Goal: Information Seeking & Learning: Learn about a topic

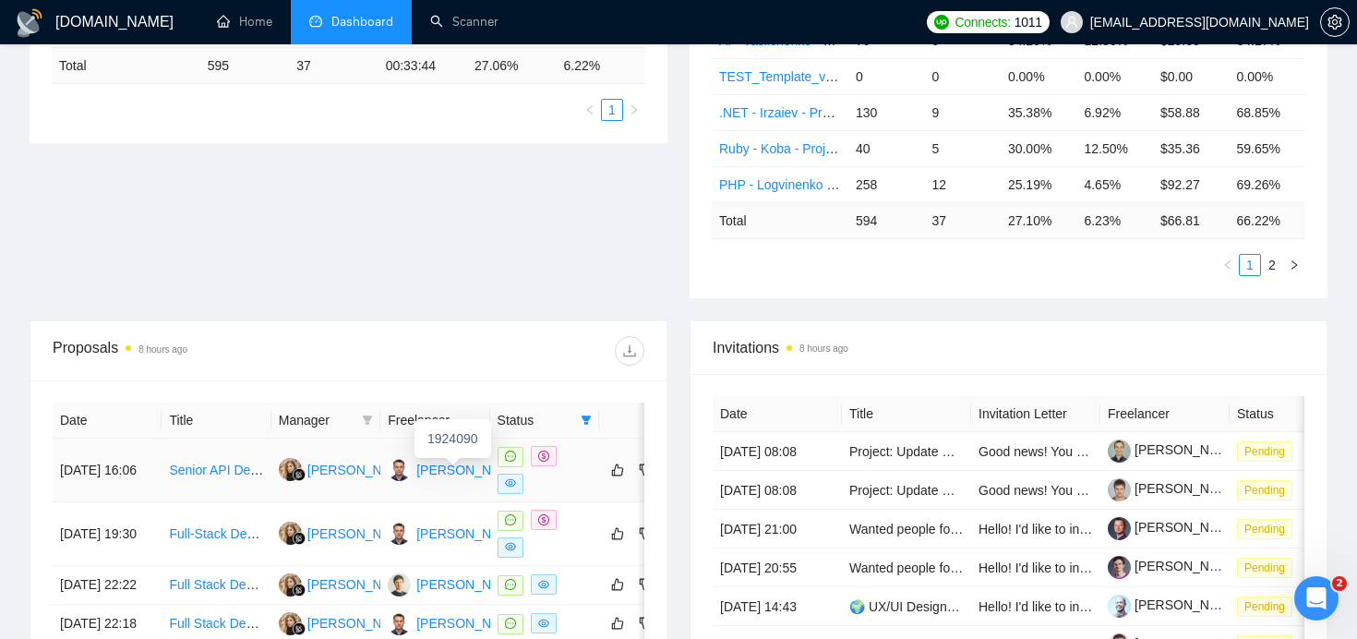
scroll to position [447, 0]
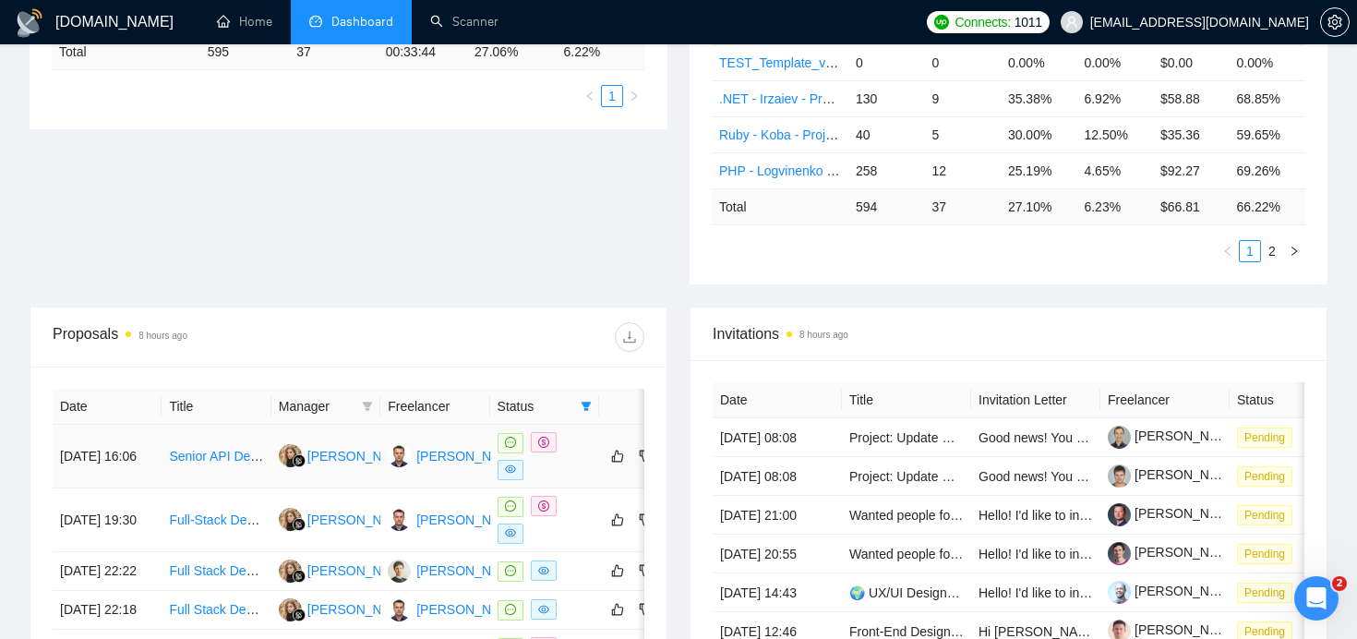
click at [234, 455] on link "Senior API Developer to lead the development and implementation of our API infr…" at bounding box center [429, 456] width 521 height 15
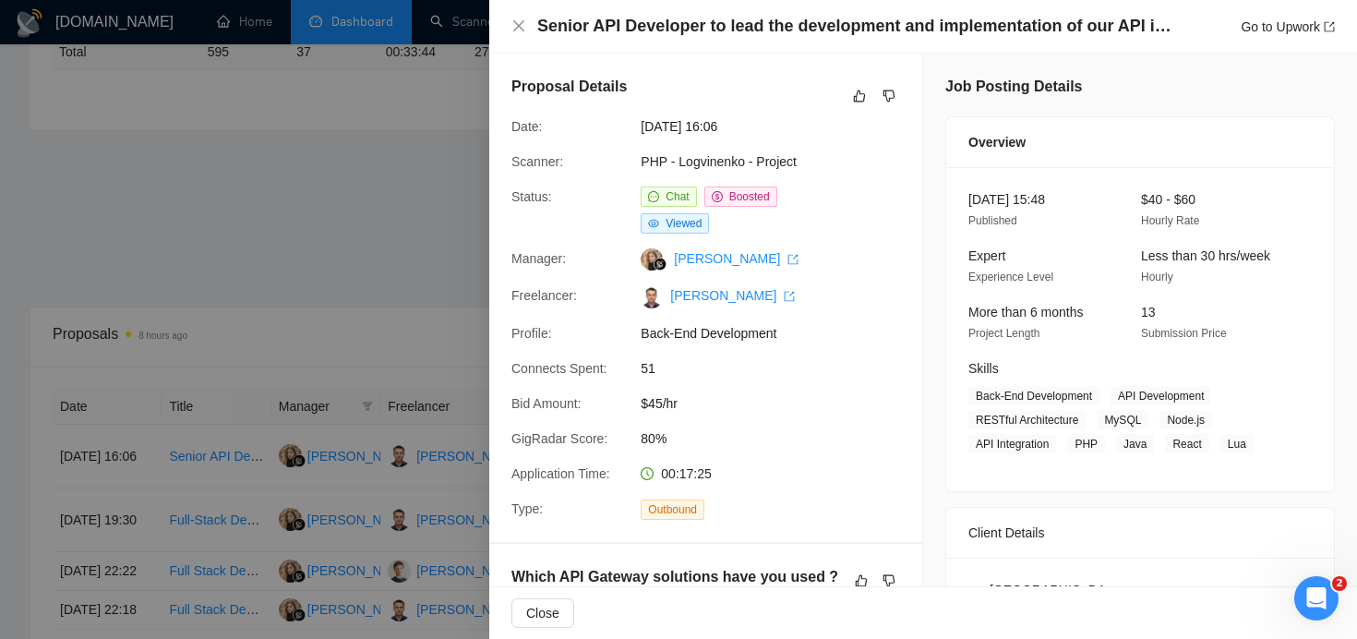
click at [364, 258] on div at bounding box center [678, 319] width 1357 height 639
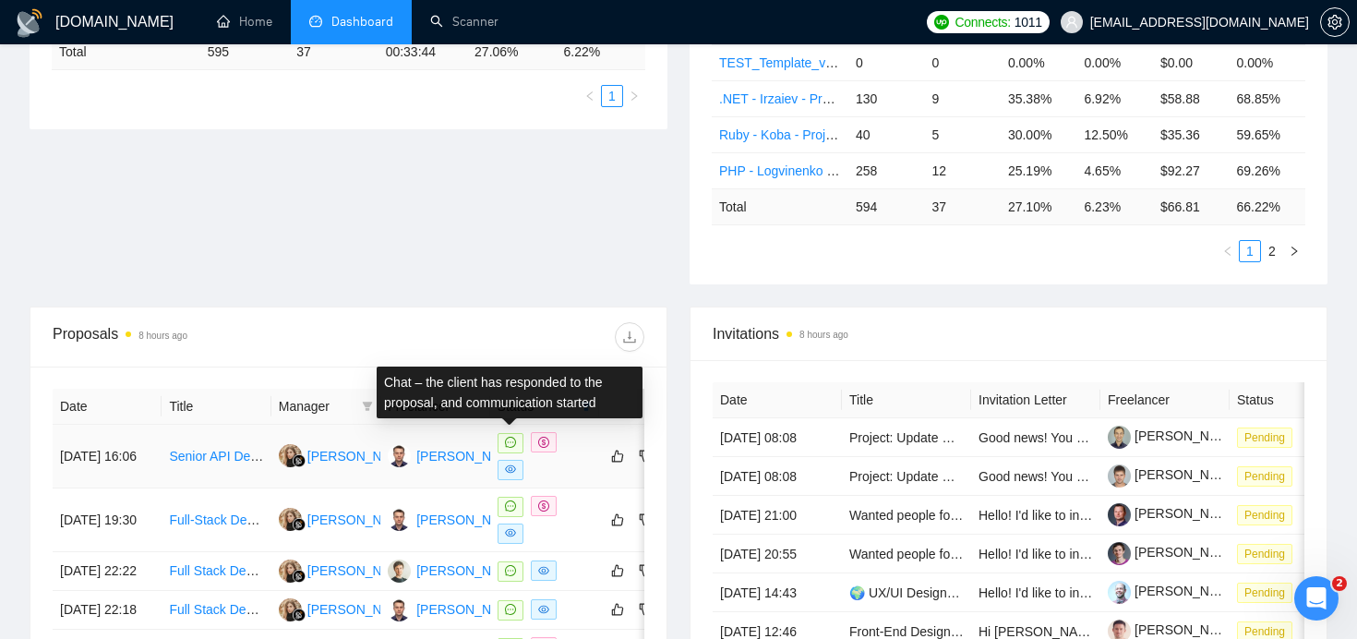
click at [514, 443] on icon "message" at bounding box center [510, 442] width 11 height 11
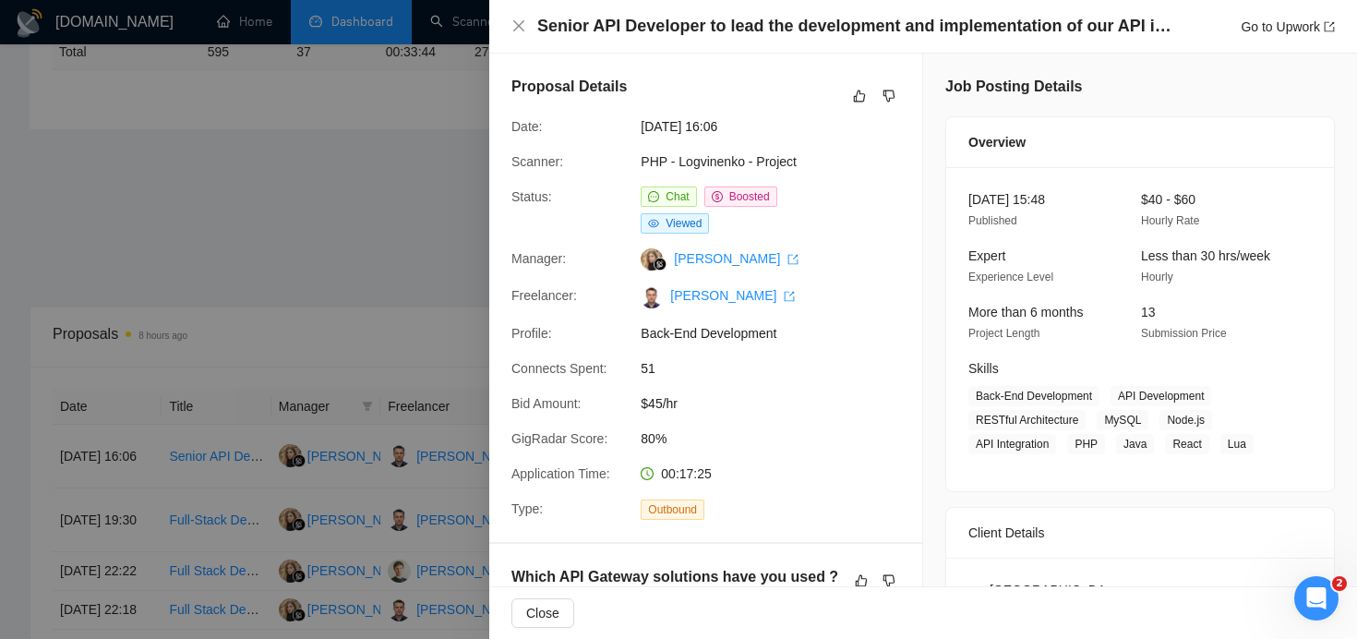
click at [373, 162] on div at bounding box center [678, 319] width 1357 height 639
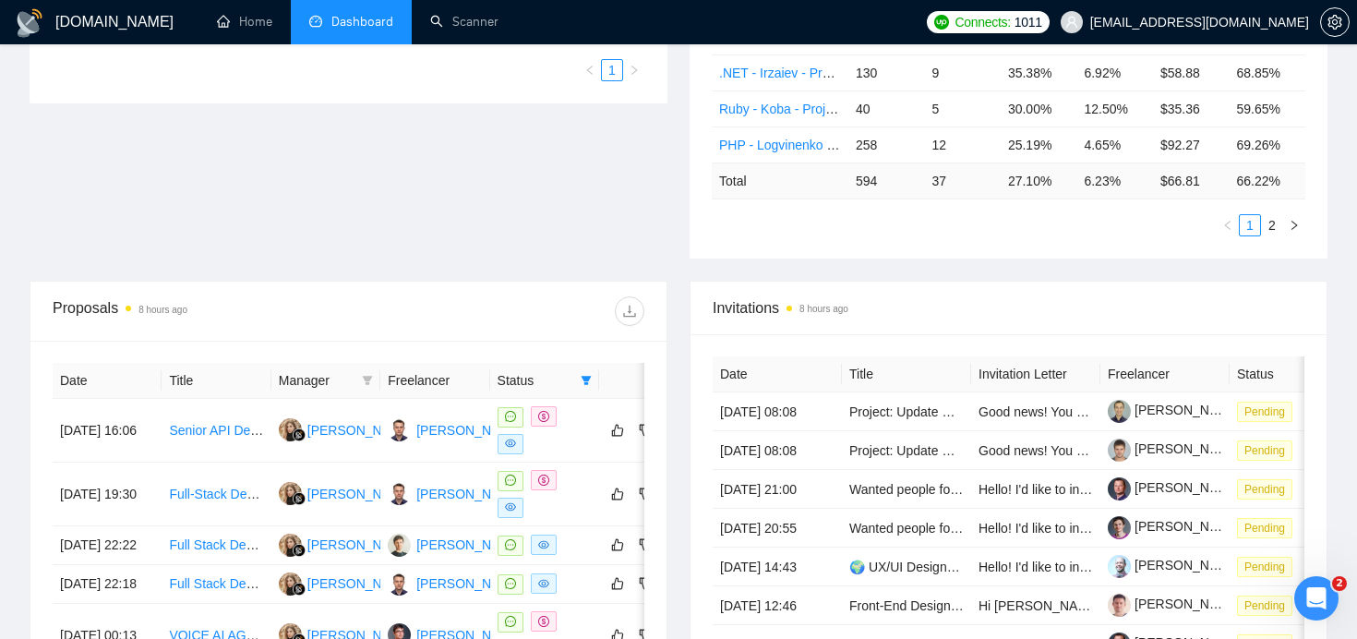
scroll to position [495, 0]
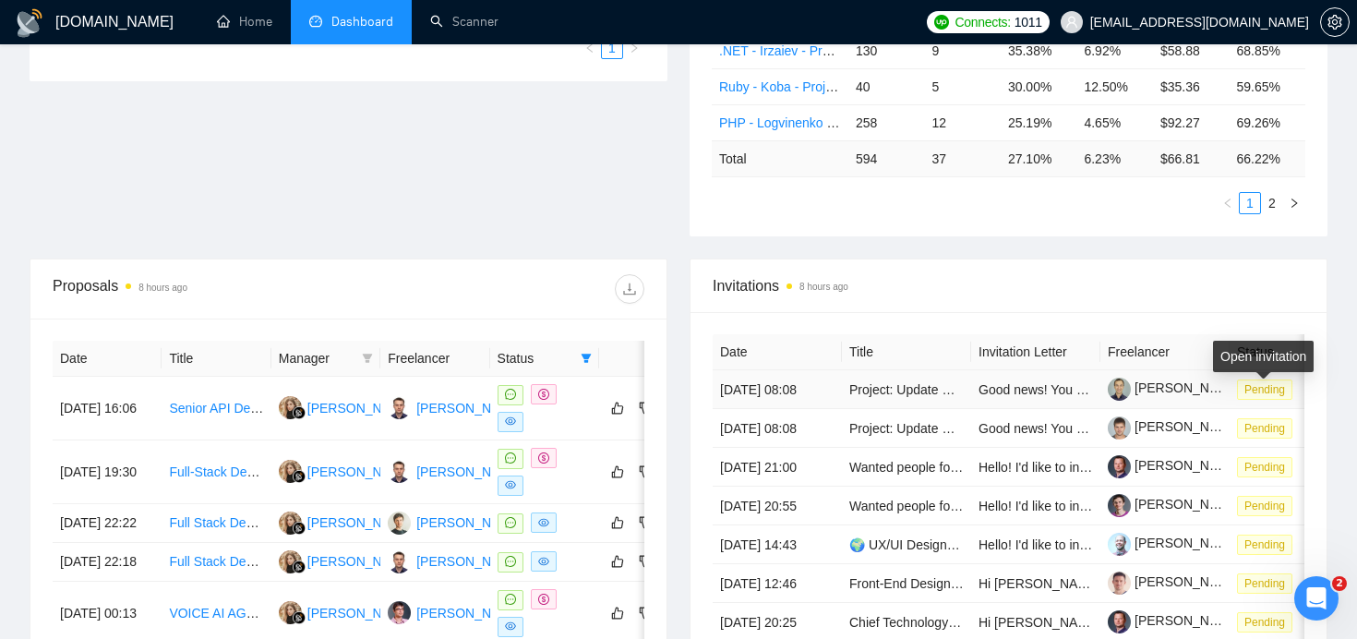
click at [1282, 397] on span "Pending" at bounding box center [1264, 389] width 55 height 20
click at [468, 174] on div "Proposal Sending Stats 8 hours ago By manager By Freelancer Name Proposals Repl…" at bounding box center [678, 44] width 1320 height 428
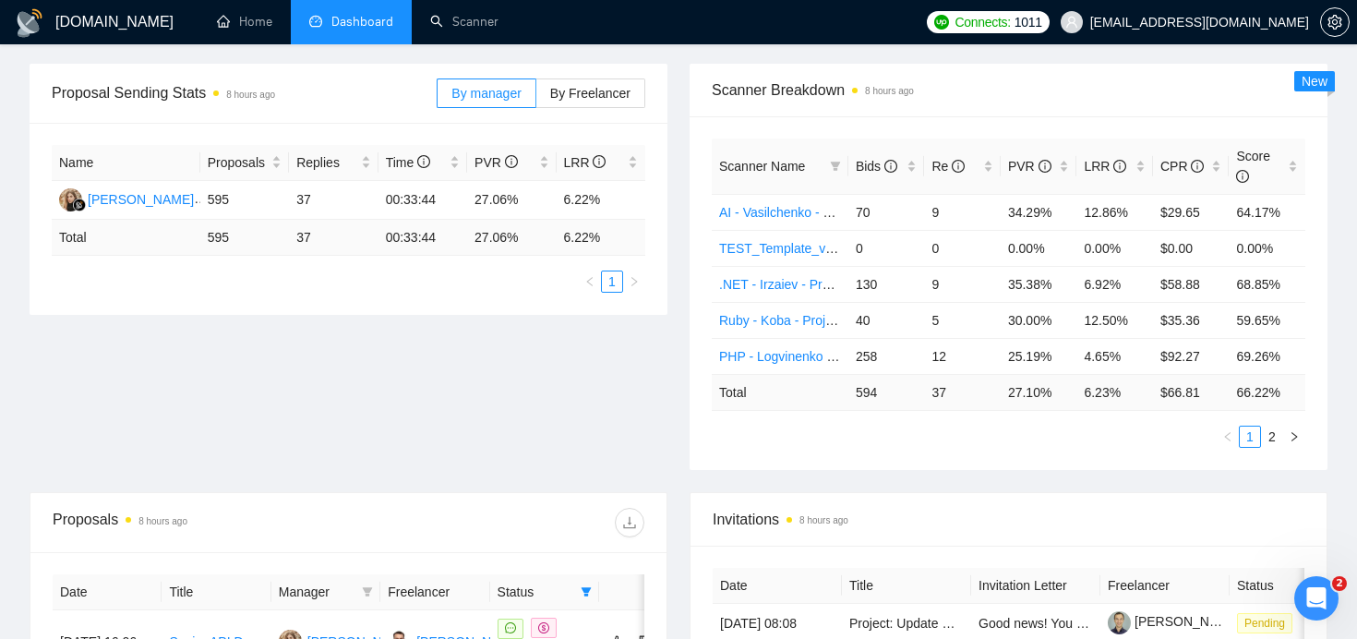
scroll to position [282, 0]
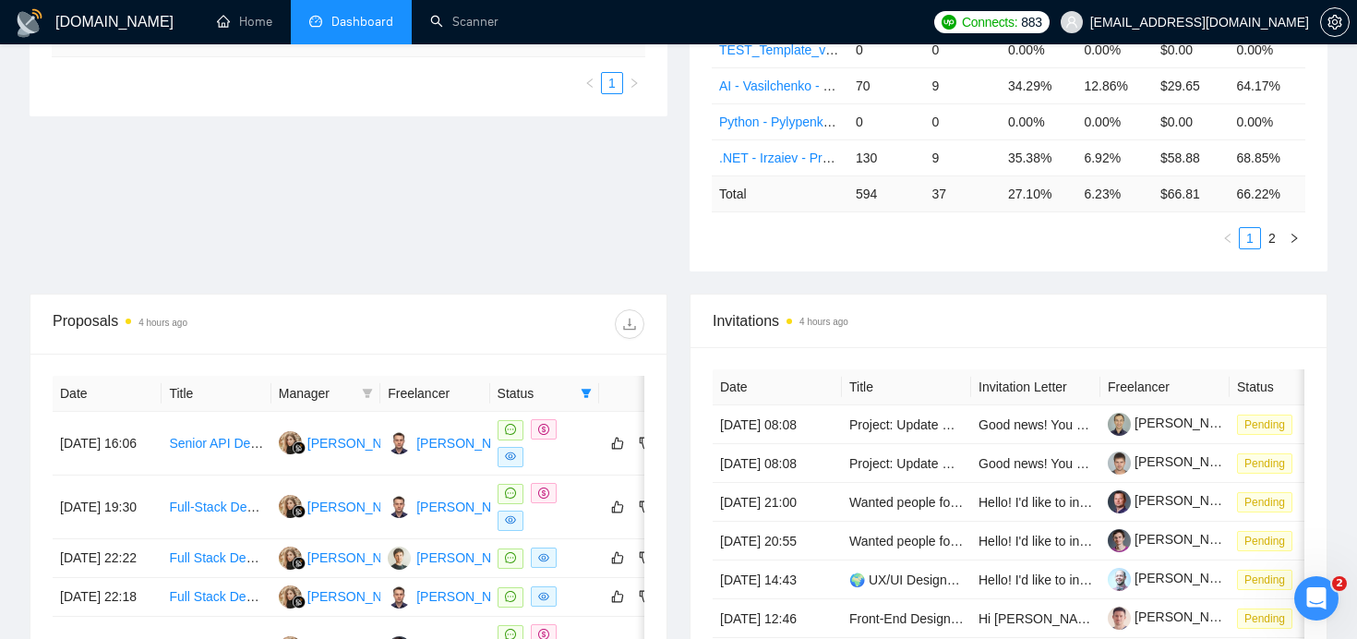
scroll to position [493, 0]
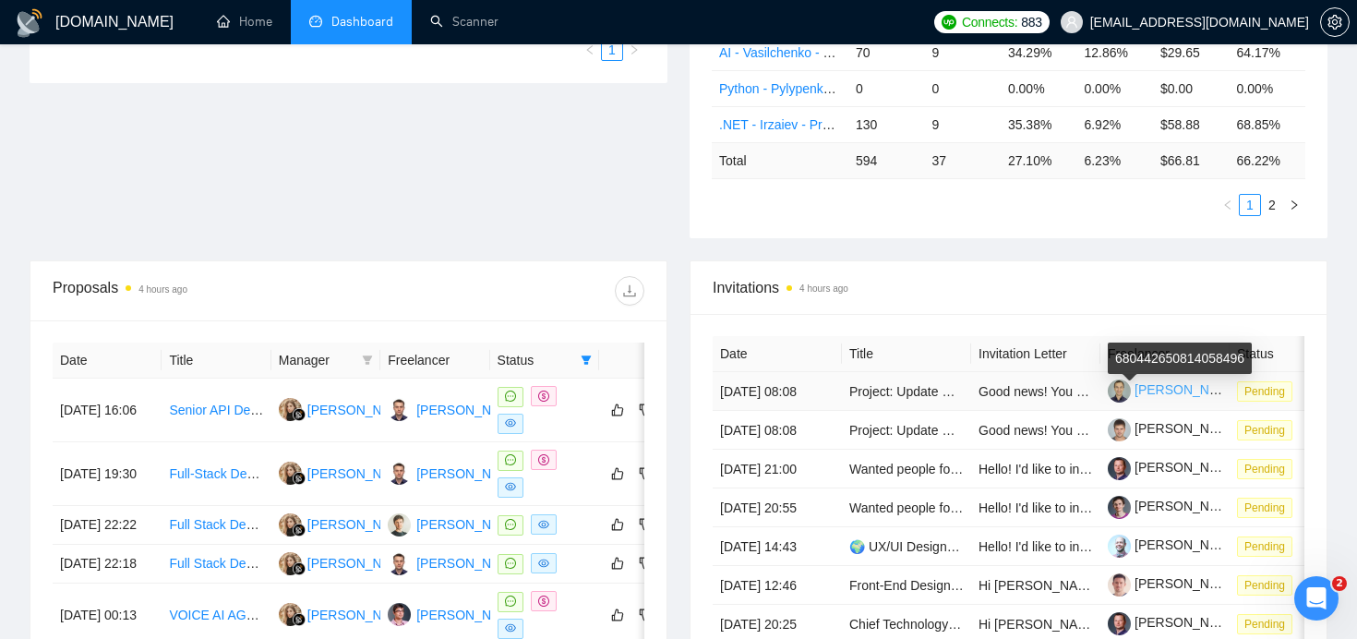
click at [1163, 397] on link "[PERSON_NAME]" at bounding box center [1174, 389] width 133 height 15
click at [1271, 392] on span "Pending" at bounding box center [1264, 391] width 55 height 20
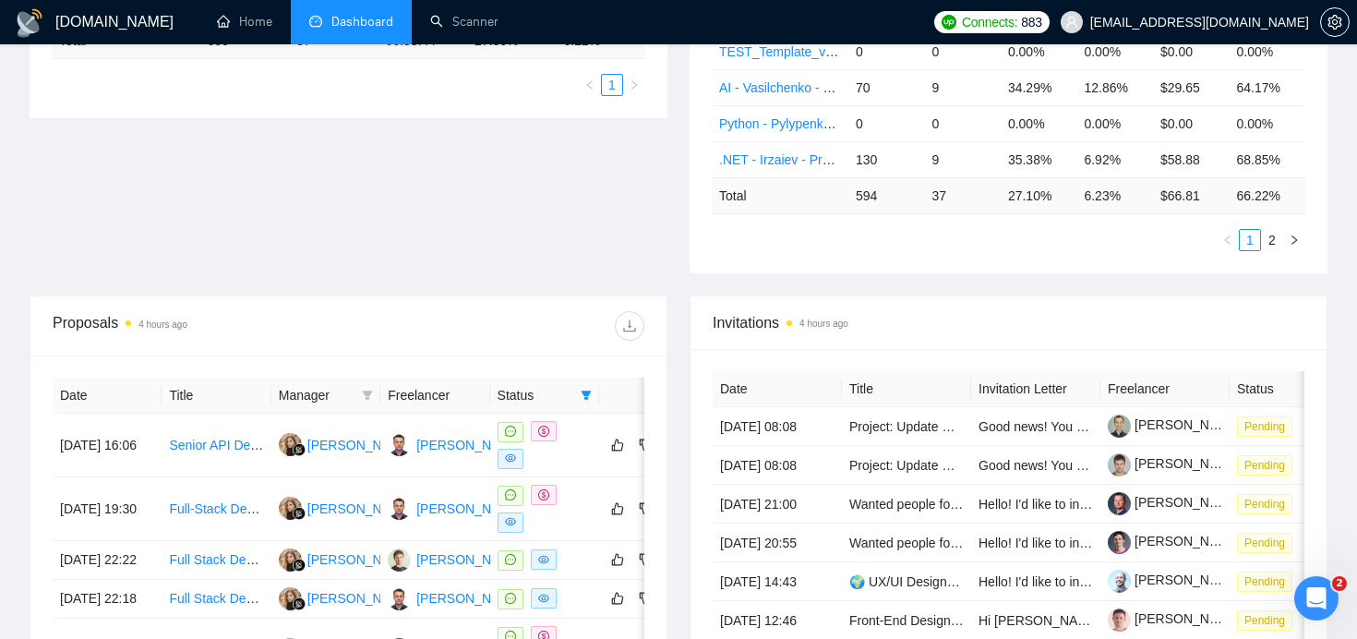
scroll to position [460, 0]
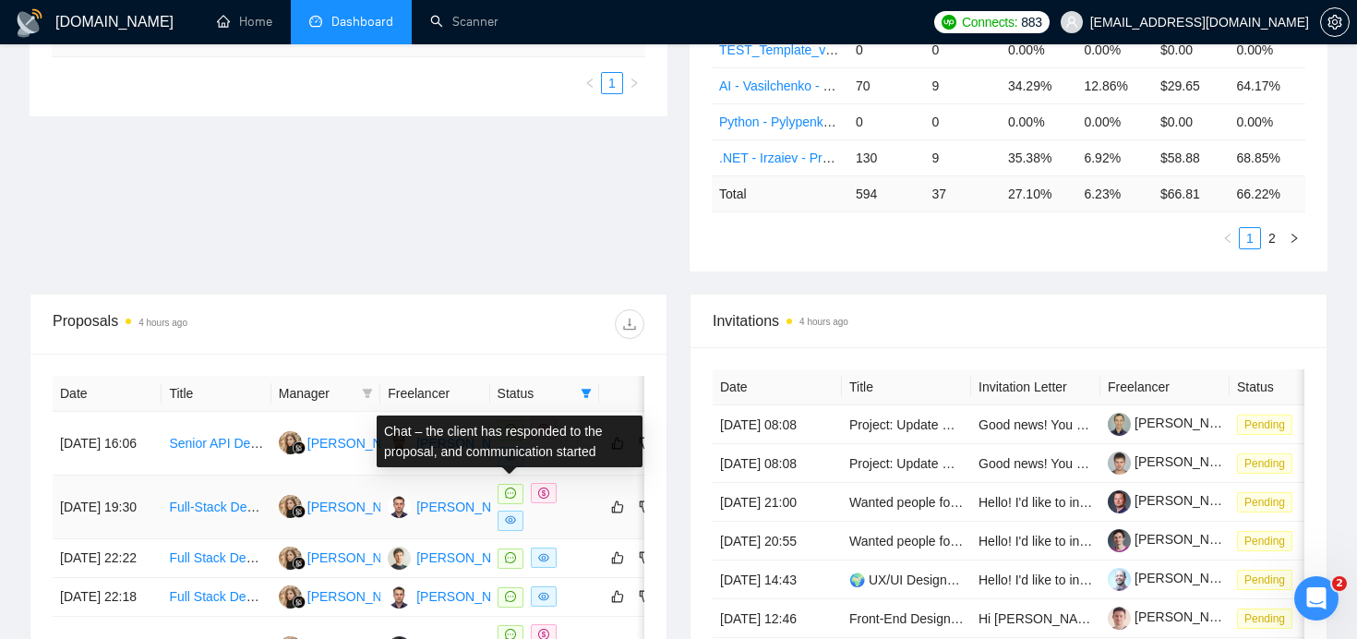
click at [514, 487] on icon "message" at bounding box center [510, 492] width 11 height 11
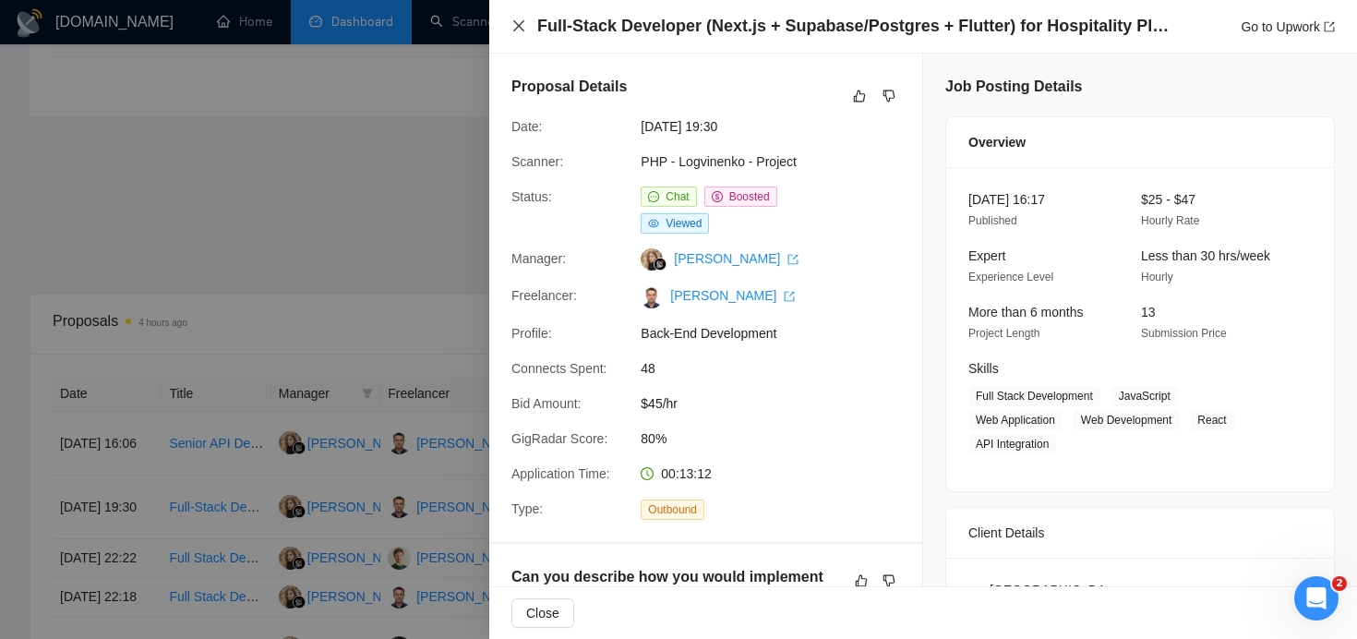
click at [518, 33] on div "Full-Stack Developer (Next.js + Supabase/Postgres + Flutter) for Hospitality Pl…" at bounding box center [922, 26] width 823 height 23
click at [516, 26] on icon "close" at bounding box center [518, 25] width 15 height 15
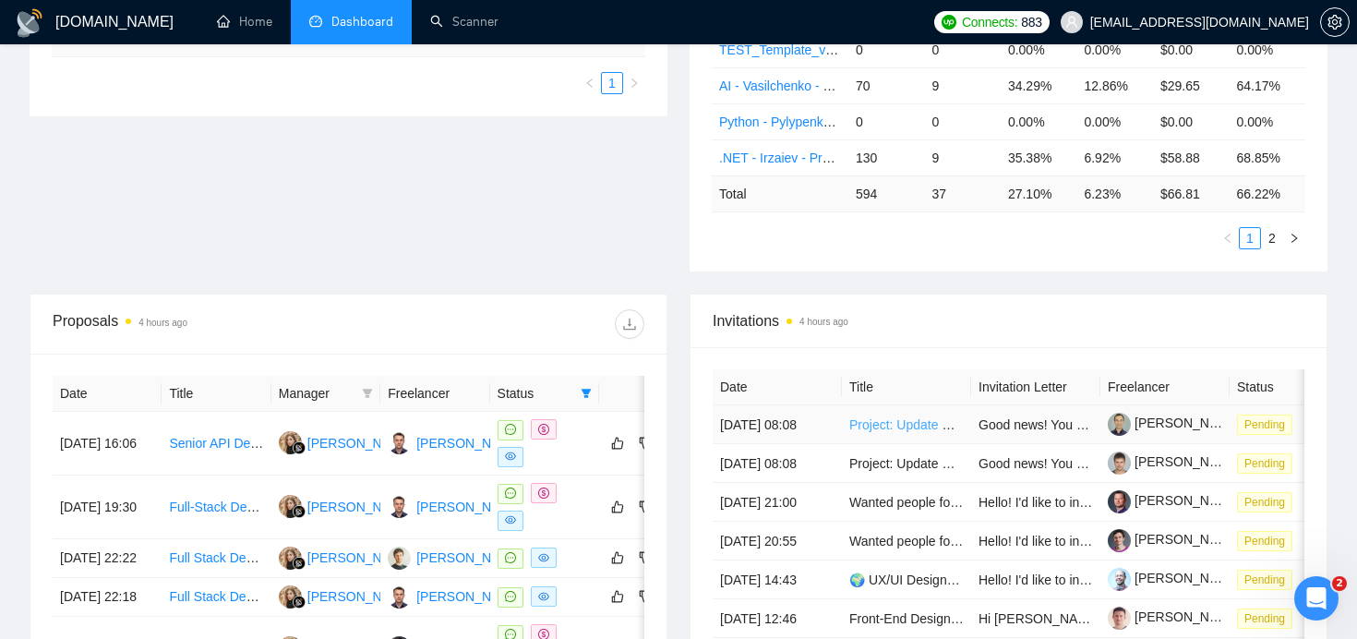
click at [907, 429] on link "Project: Update Osmo-style Educational App for Latest iOS" at bounding box center [1018, 424] width 338 height 15
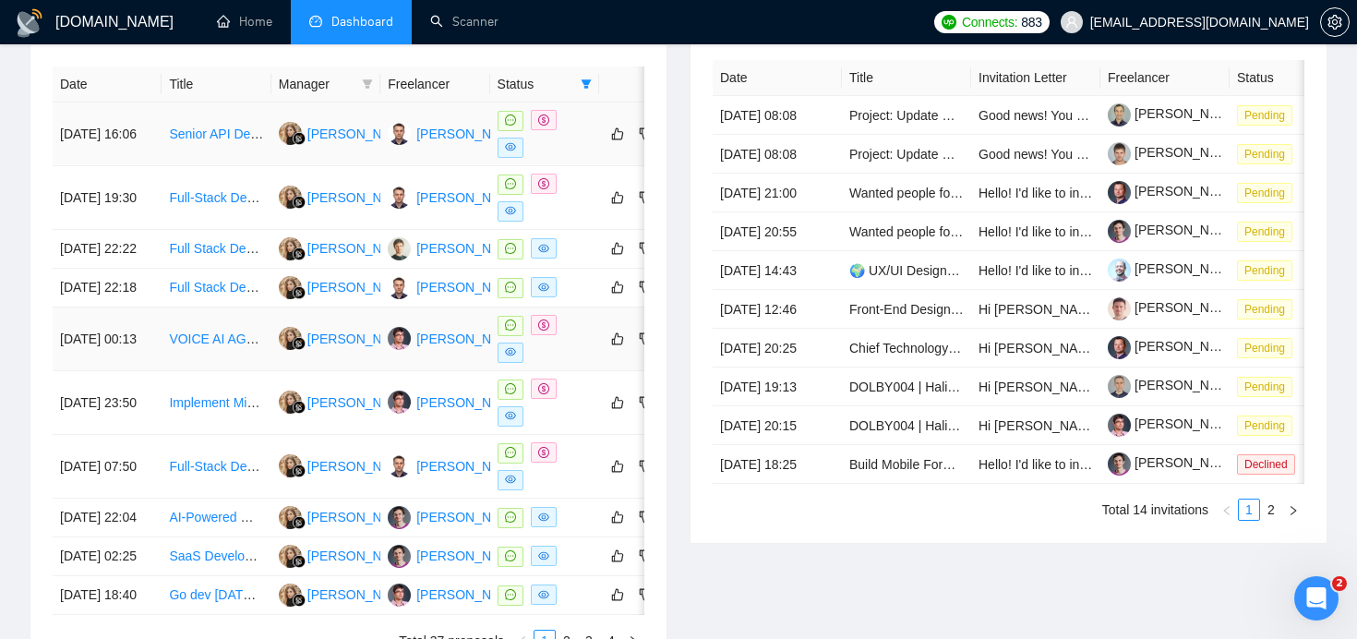
scroll to position [757, 0]
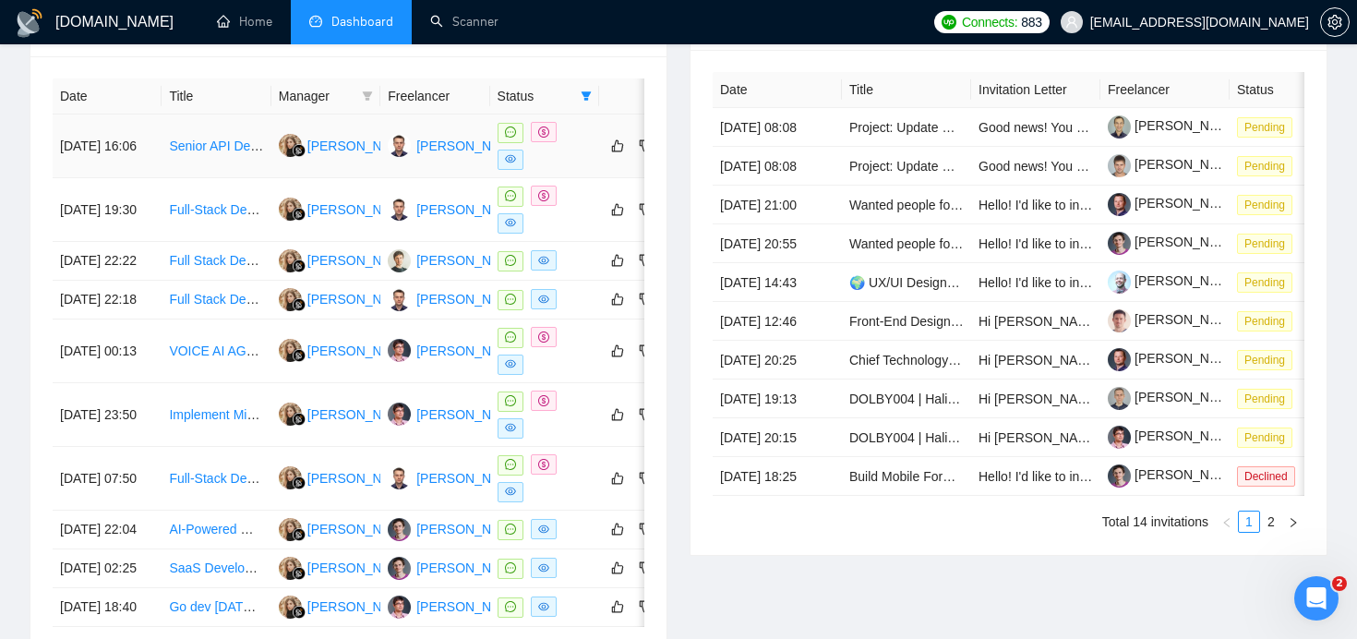
click at [230, 146] on link "Senior API Developer to lead the development and implementation of our API infr…" at bounding box center [429, 145] width 521 height 15
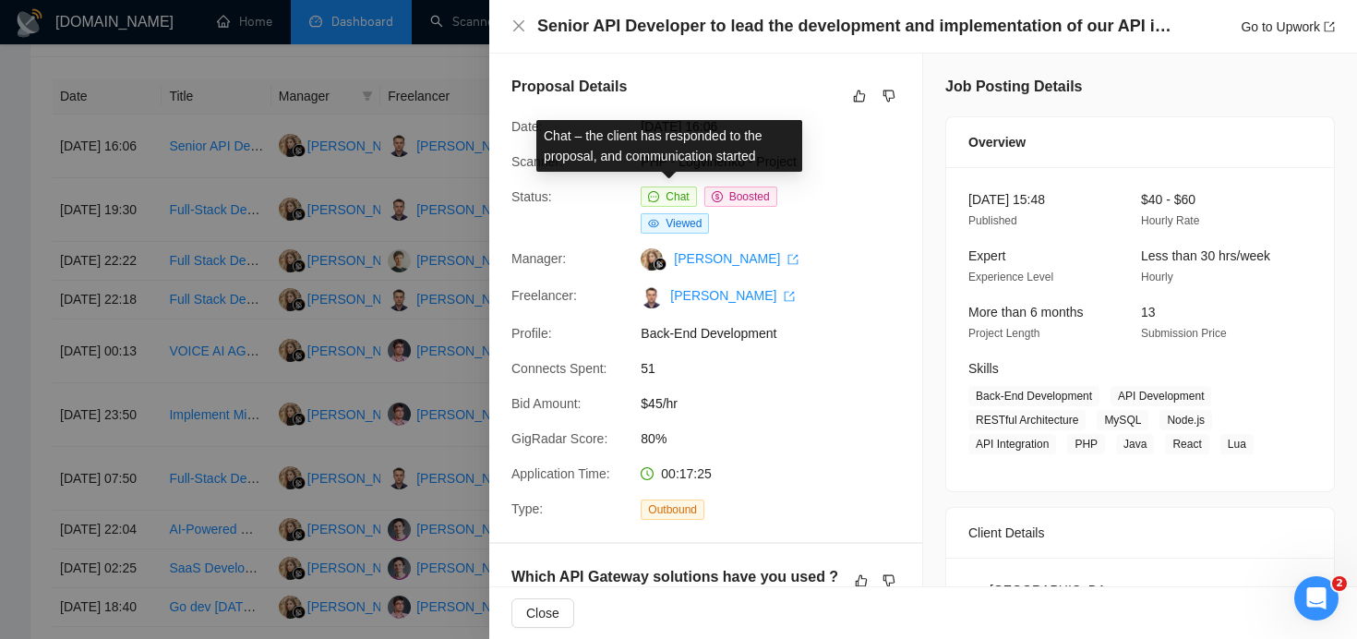
click at [685, 198] on span "Chat" at bounding box center [677, 196] width 23 height 13
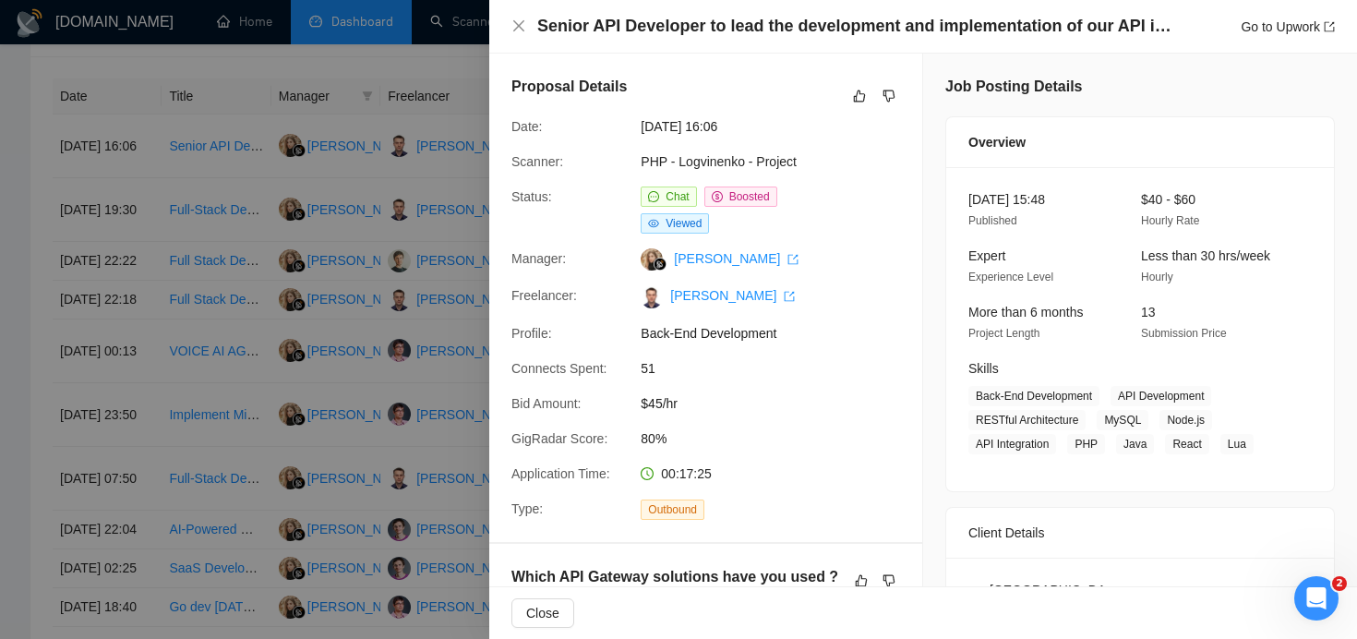
click at [675, 198] on span "Chat" at bounding box center [677, 196] width 23 height 13
click at [379, 164] on div at bounding box center [678, 319] width 1357 height 639
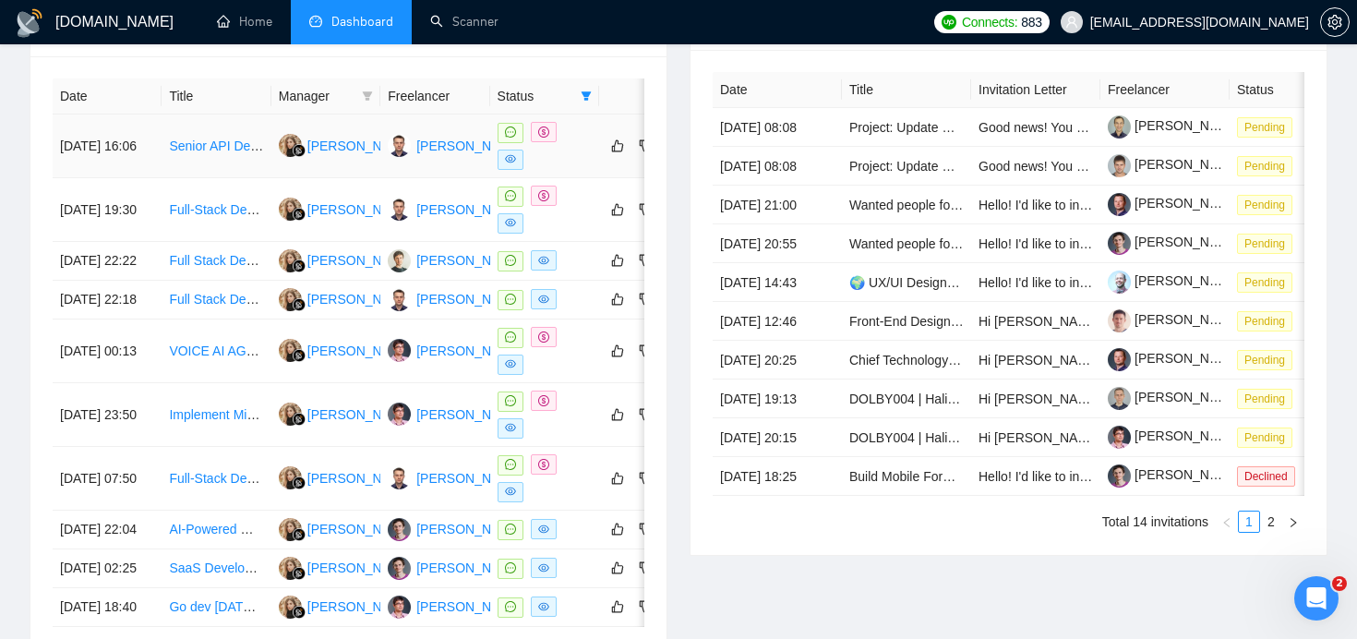
click at [510, 130] on icon "message" at bounding box center [510, 131] width 11 height 11
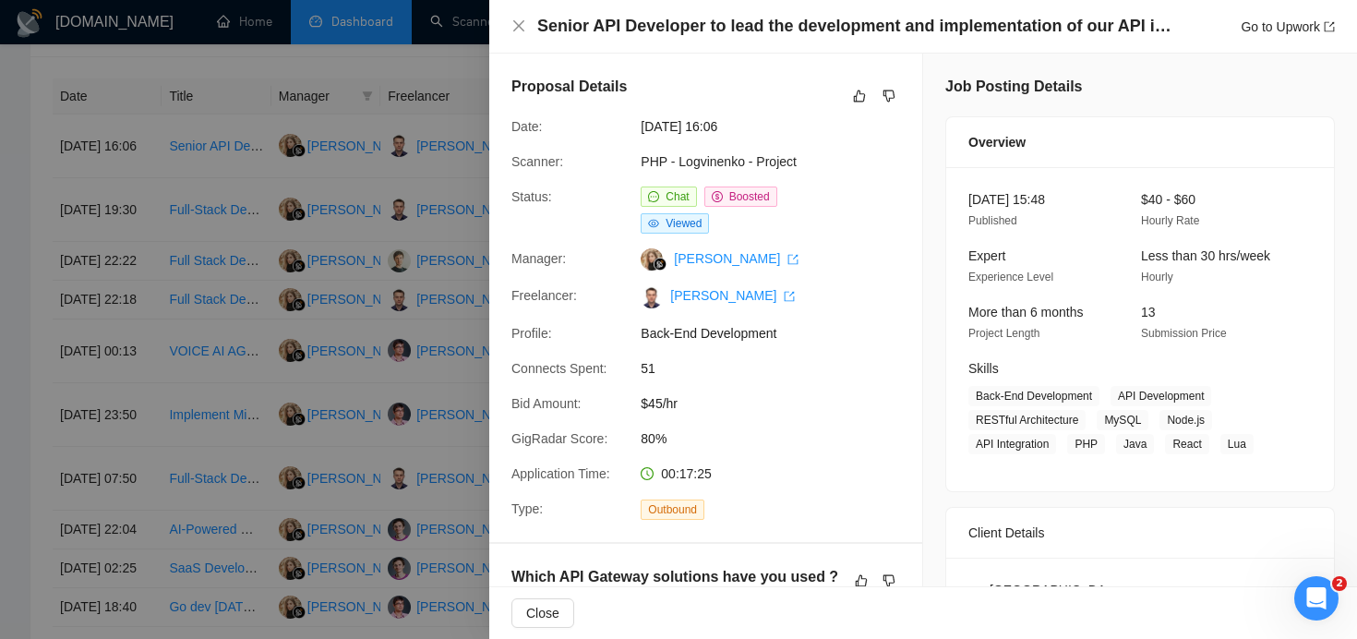
click at [174, 313] on div at bounding box center [678, 319] width 1357 height 639
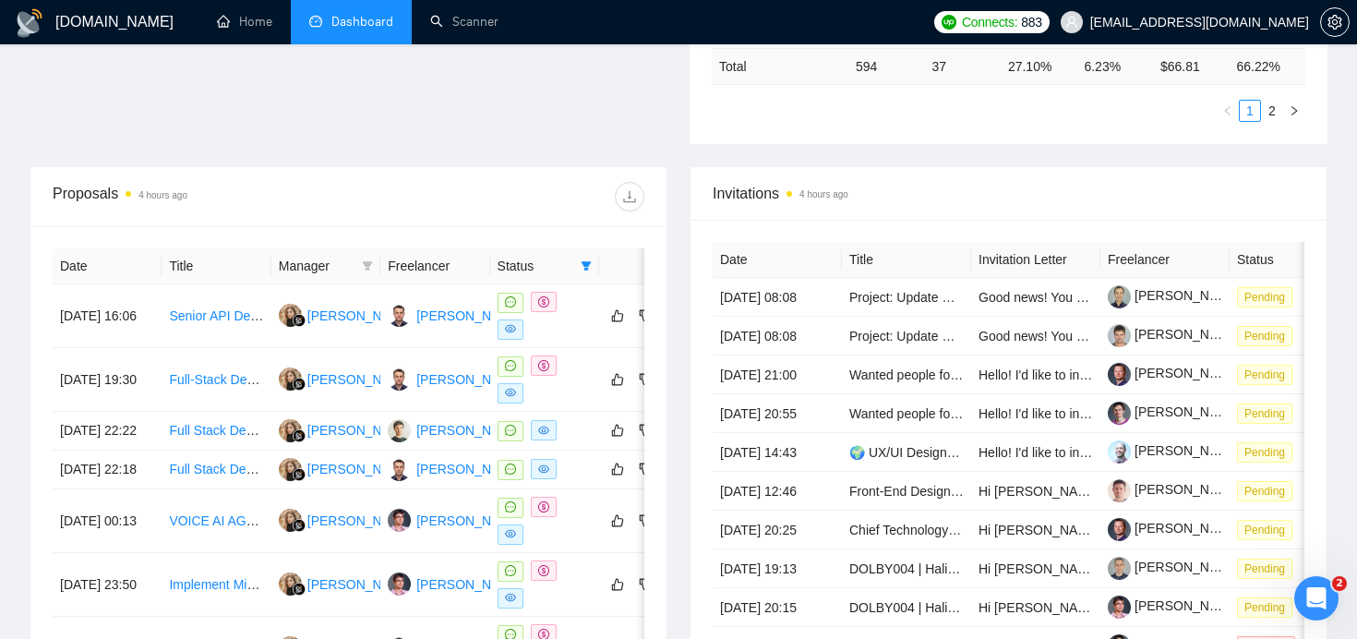
scroll to position [630, 0]
